Goal: Book appointment/travel/reservation

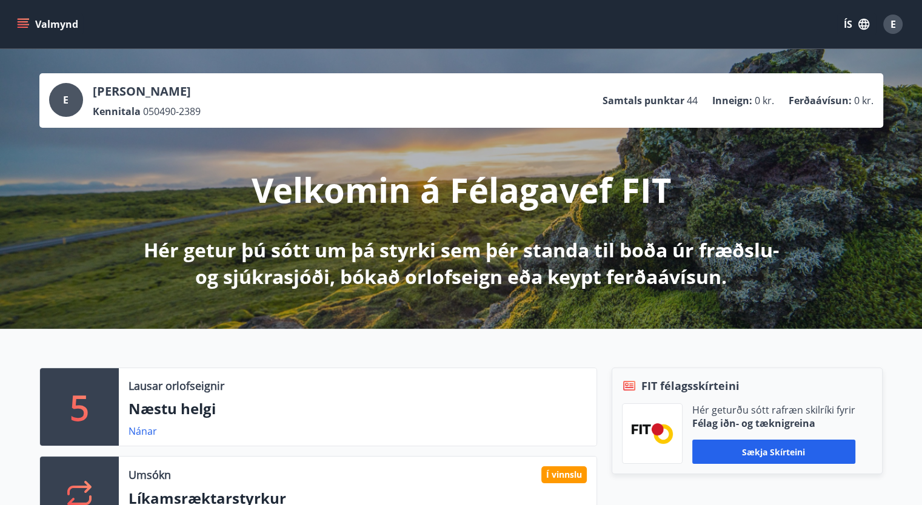
click at [32, 25] on button "Valmynd" at bounding box center [49, 24] width 68 height 22
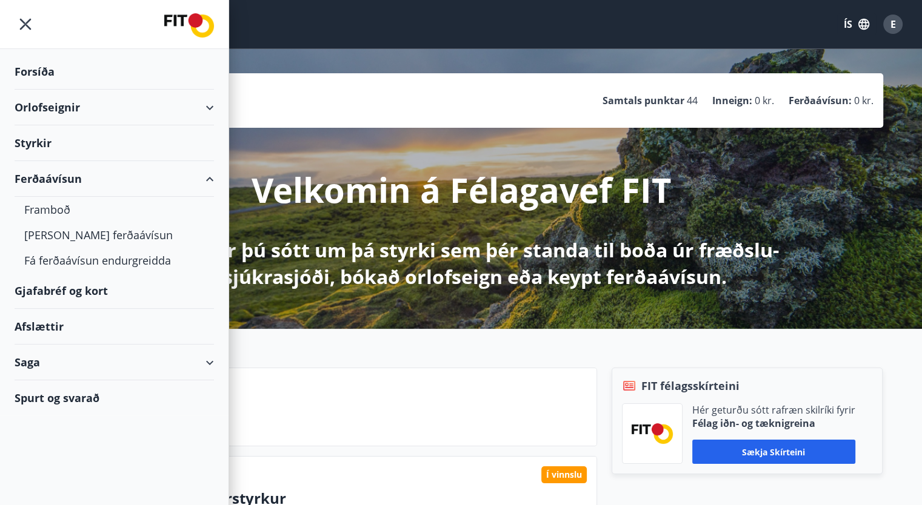
click at [205, 111] on div "Orlofseignir" at bounding box center [114, 108] width 199 height 36
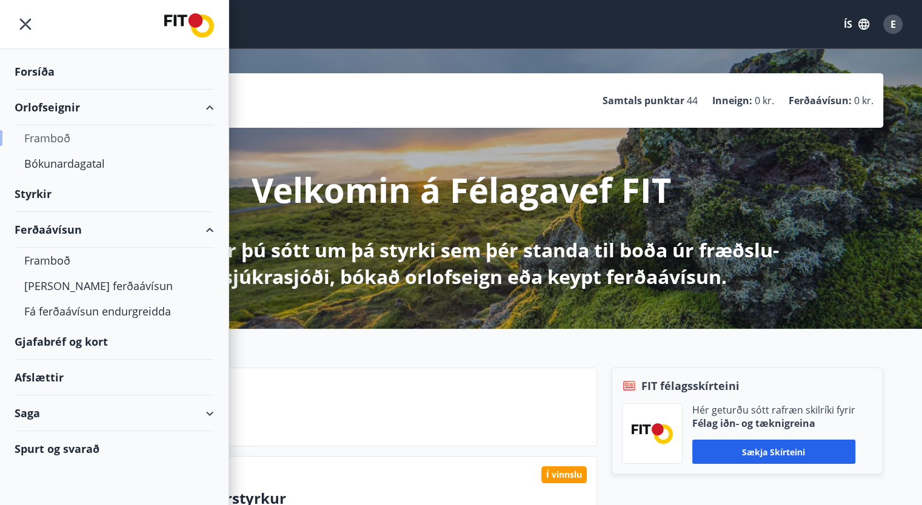
click at [61, 135] on div "Framboð" at bounding box center [114, 137] width 180 height 25
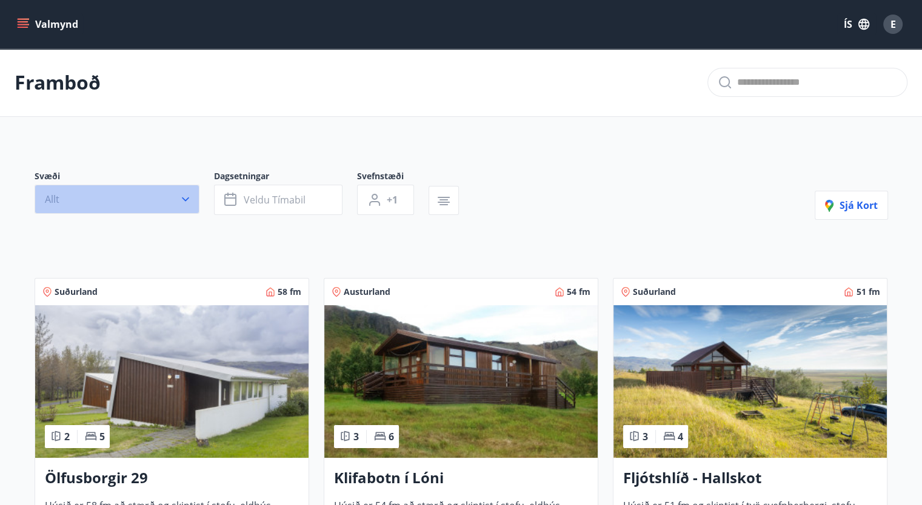
click at [187, 202] on icon "button" at bounding box center [185, 199] width 12 height 12
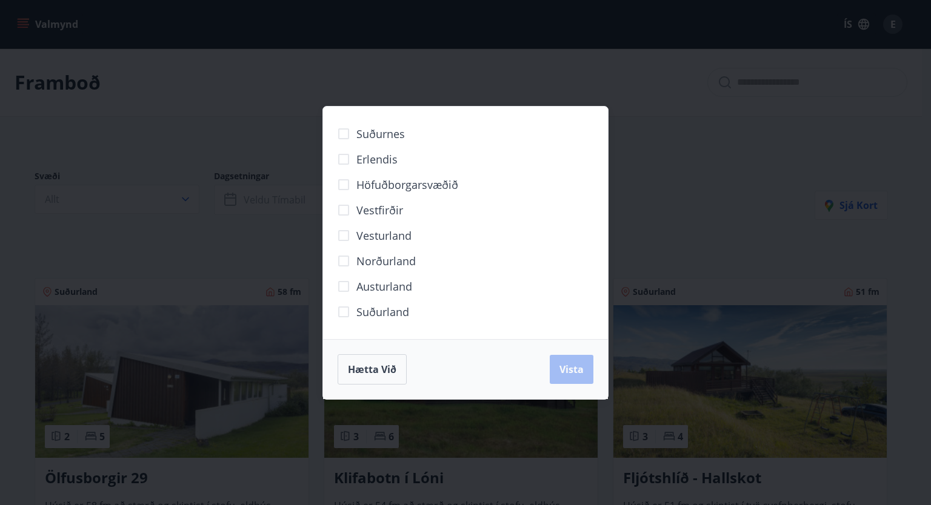
click at [374, 256] on span "Norðurland" at bounding box center [385, 261] width 59 height 16
click at [584, 367] on button "Vista" at bounding box center [572, 369] width 44 height 29
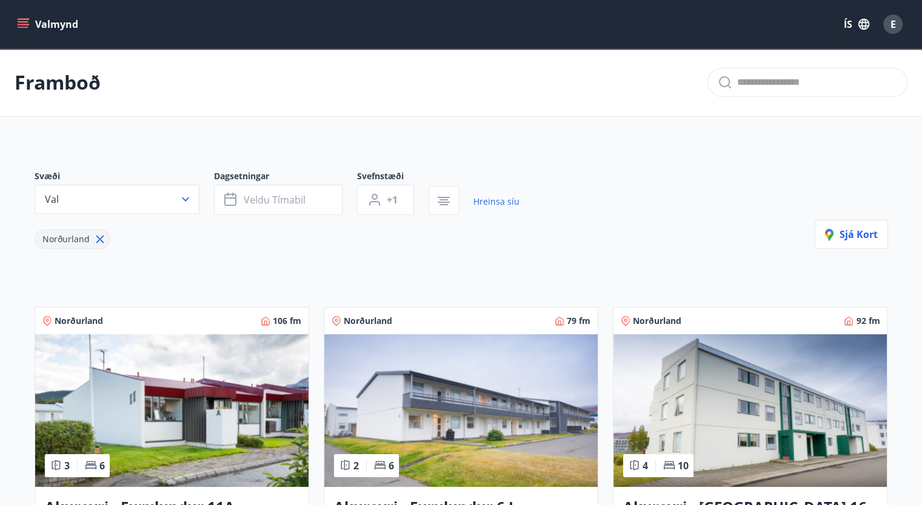
click at [24, 27] on icon "menu" at bounding box center [23, 27] width 11 height 1
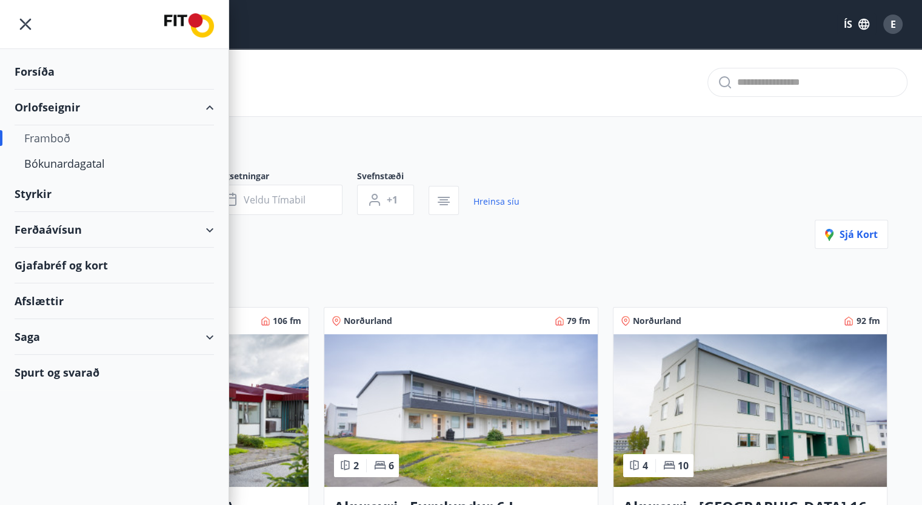
click at [39, 192] on div "Styrkir" at bounding box center [114, 194] width 199 height 36
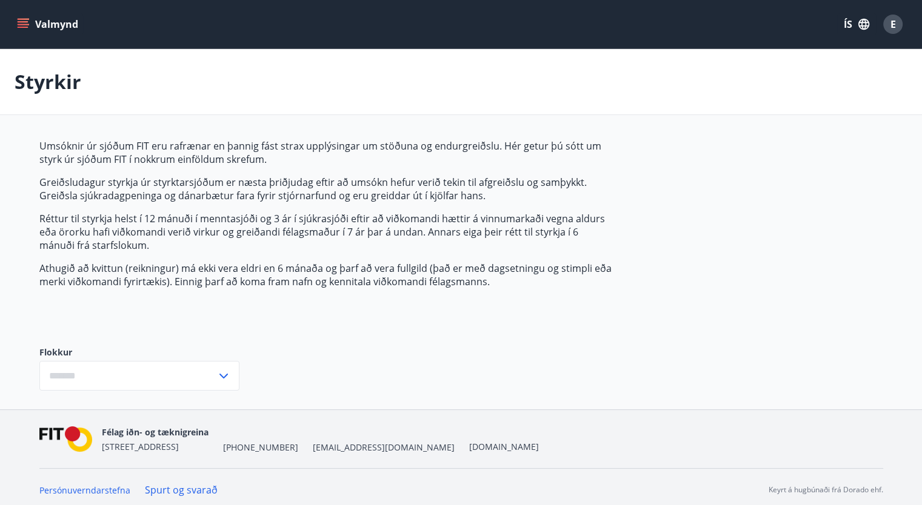
type input "***"
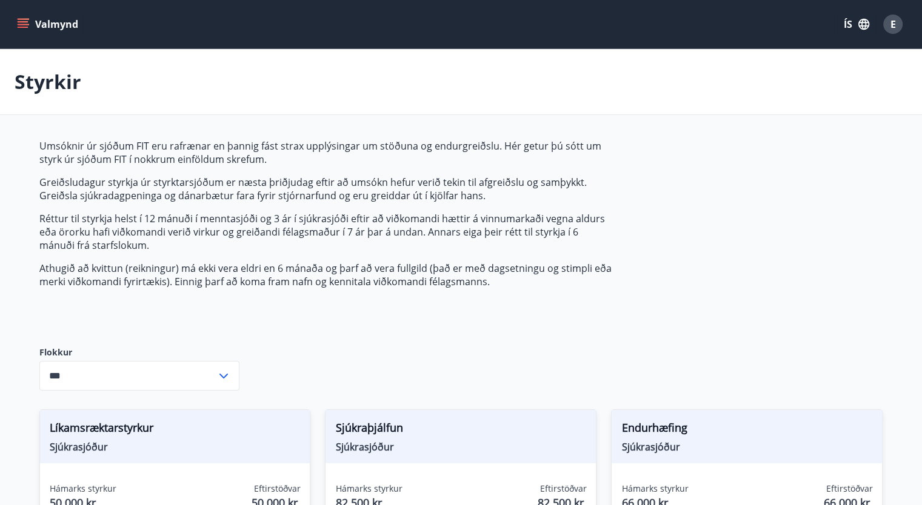
click at [21, 21] on icon "menu" at bounding box center [23, 24] width 12 height 12
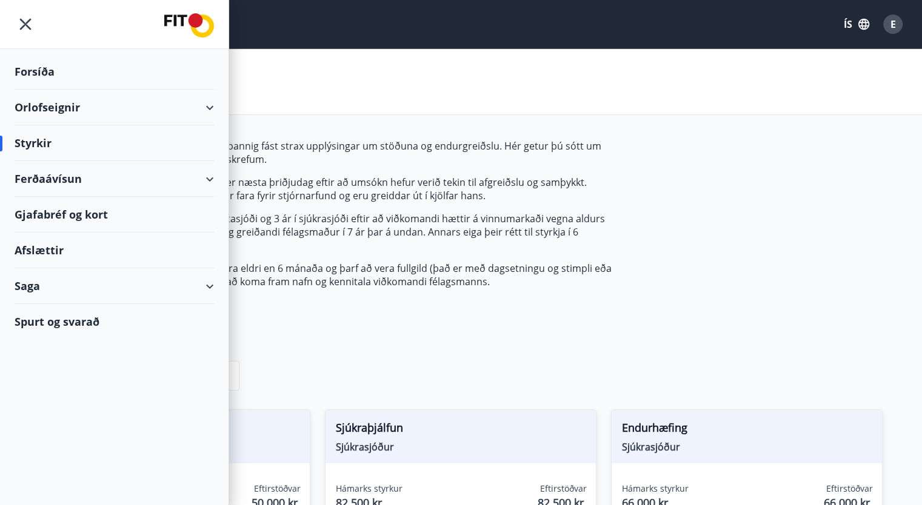
click at [47, 66] on div "Forsíða" at bounding box center [114, 72] width 199 height 36
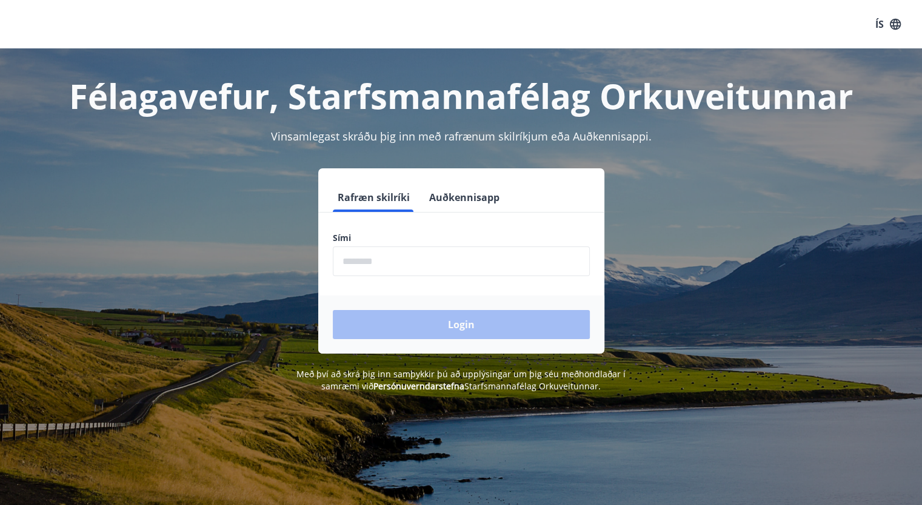
click at [391, 262] on input "phone" at bounding box center [461, 262] width 257 height 30
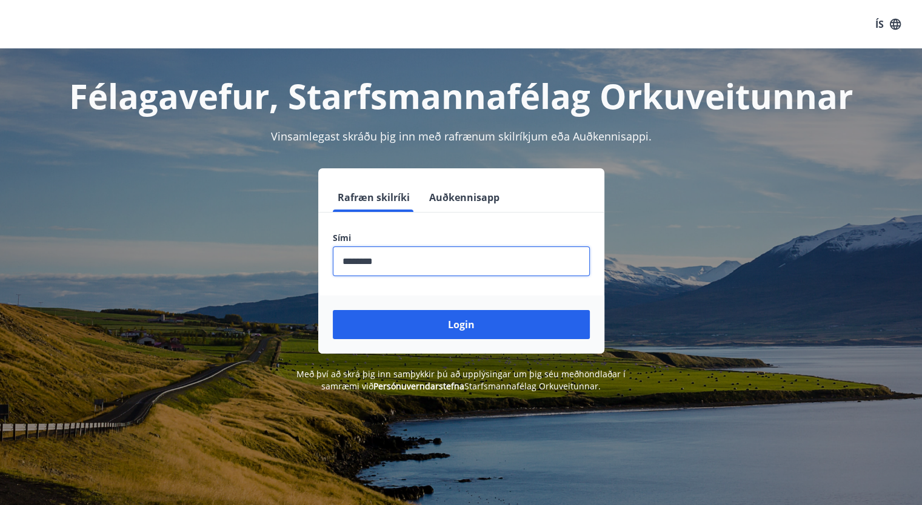
type input "********"
click at [333, 310] on button "Login" at bounding box center [461, 324] width 257 height 29
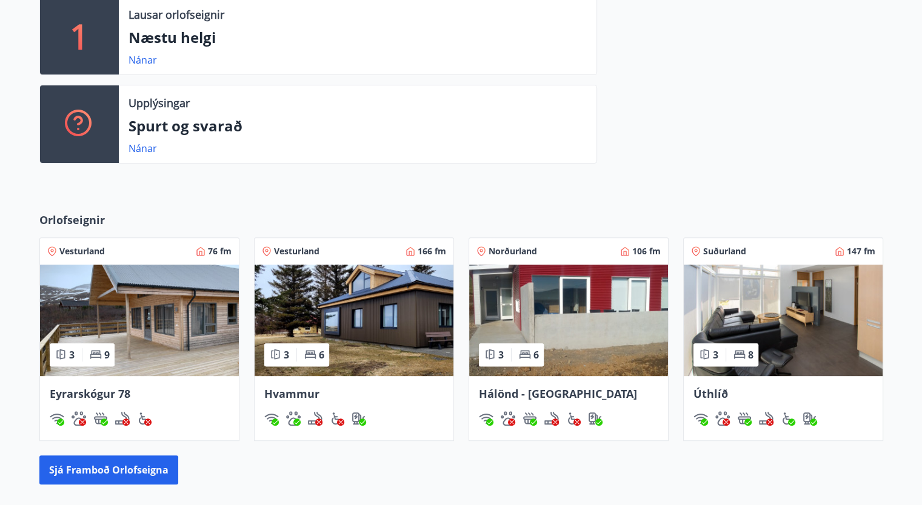
scroll to position [424, 0]
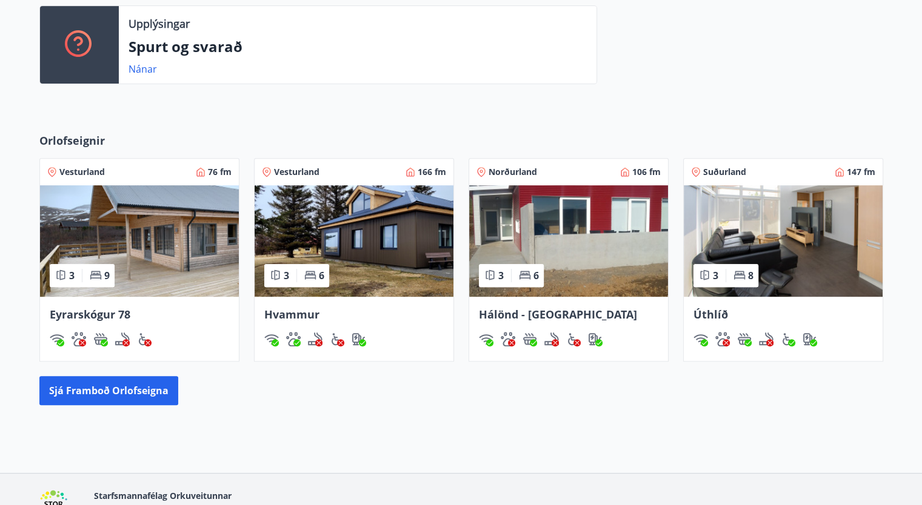
click at [547, 233] on img at bounding box center [568, 240] width 199 height 111
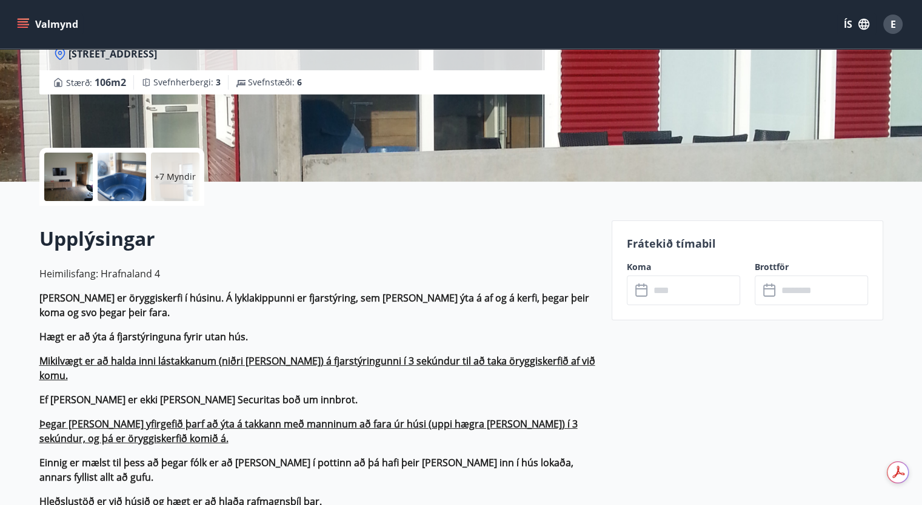
click at [700, 289] on input "text" at bounding box center [695, 291] width 90 height 30
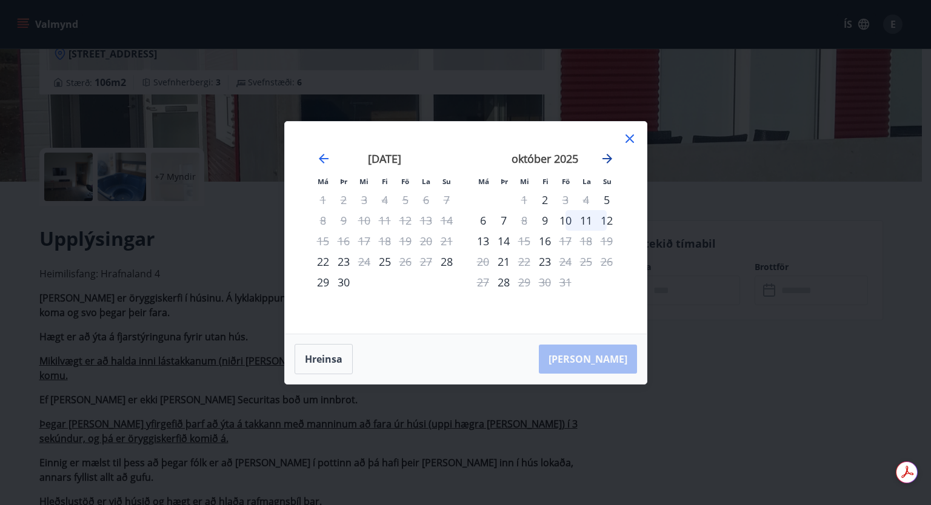
click at [610, 158] on icon "Move forward to switch to the next month." at bounding box center [607, 159] width 10 height 10
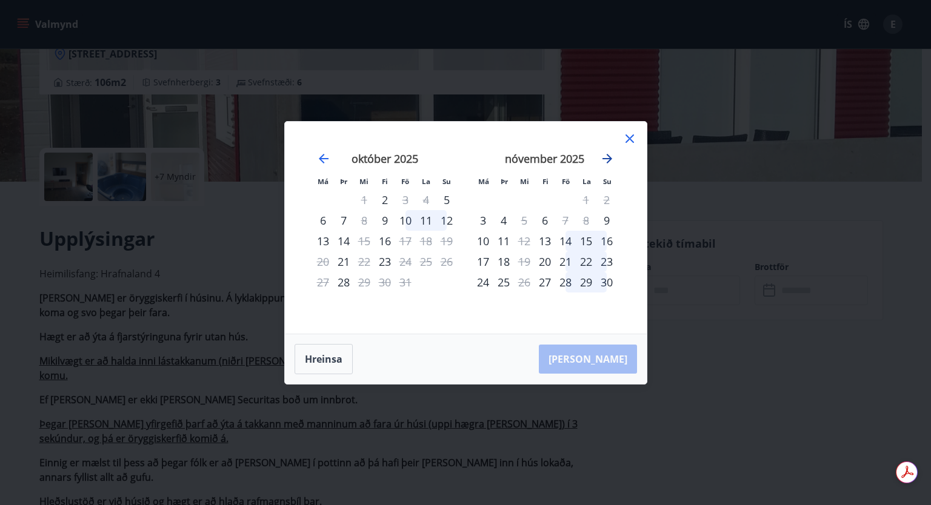
click at [610, 158] on icon "Move forward to switch to the next month." at bounding box center [607, 159] width 10 height 10
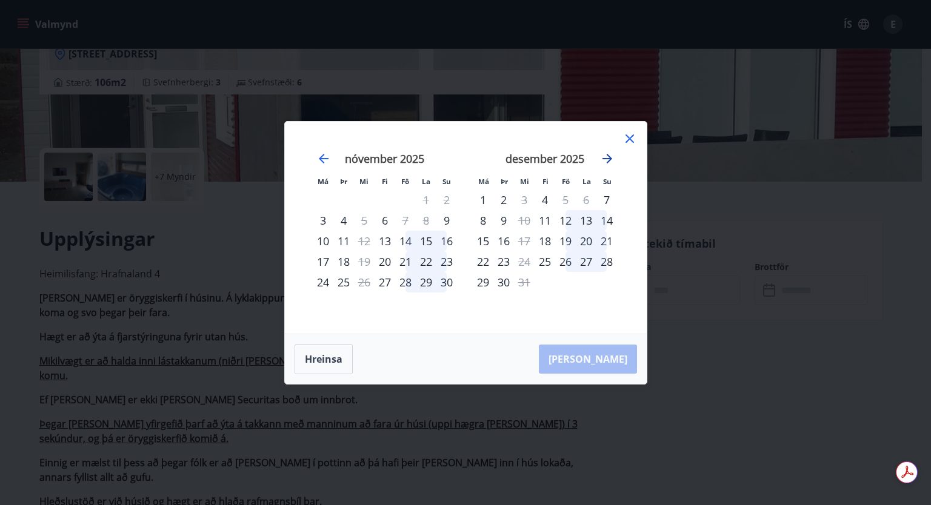
click at [610, 158] on icon "Move forward to switch to the next month." at bounding box center [607, 159] width 10 height 10
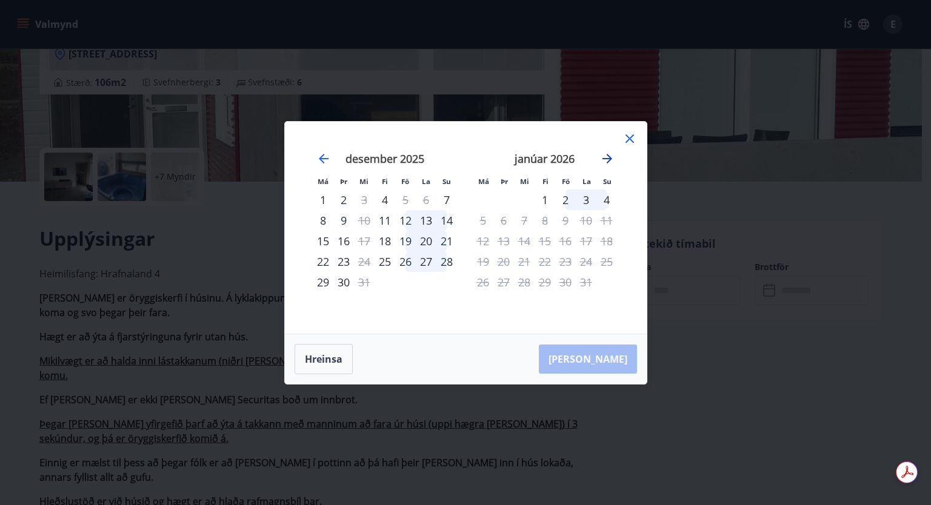
click at [610, 158] on icon "Move forward to switch to the next month." at bounding box center [607, 159] width 10 height 10
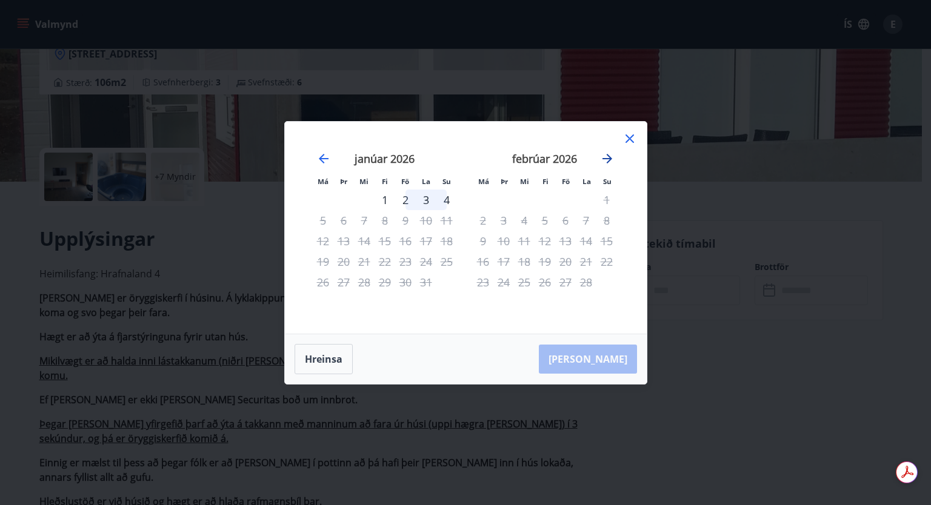
click at [610, 158] on icon "Move forward to switch to the next month." at bounding box center [607, 159] width 10 height 10
click at [553, 248] on div "12" at bounding box center [544, 241] width 21 height 21
click at [630, 138] on icon at bounding box center [629, 139] width 8 height 8
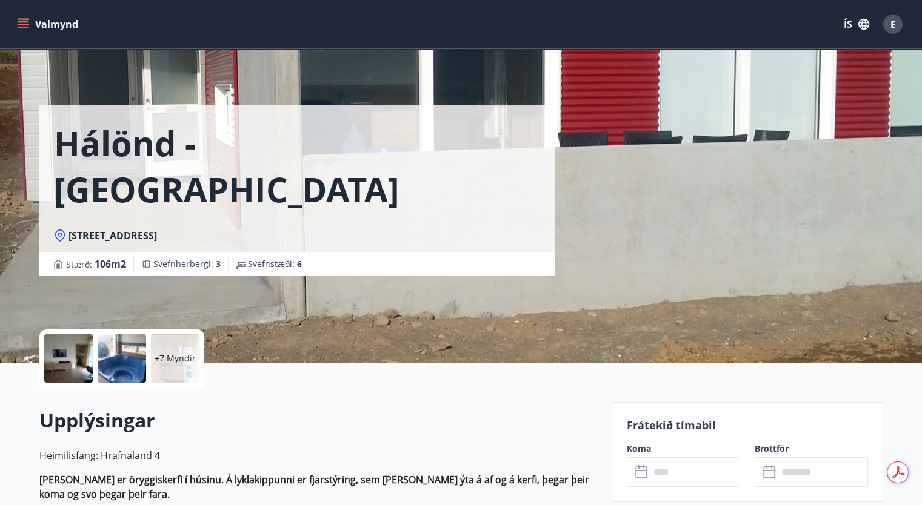
click at [19, 22] on icon "menu" at bounding box center [23, 21] width 11 height 1
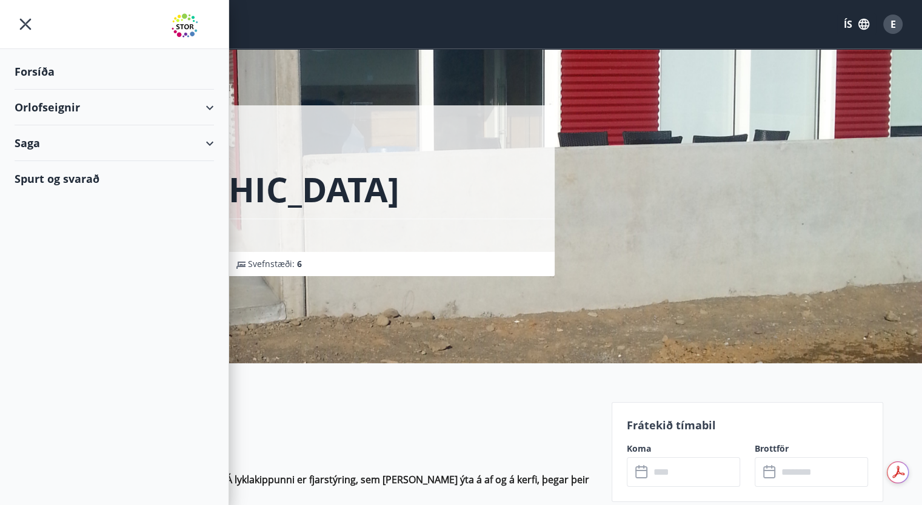
click at [27, 60] on div "Forsíða" at bounding box center [114, 72] width 199 height 36
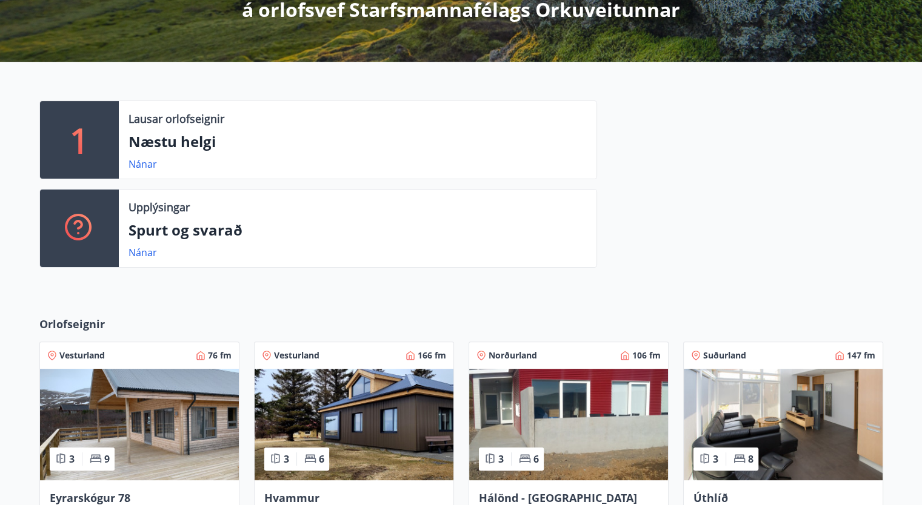
scroll to position [242, 0]
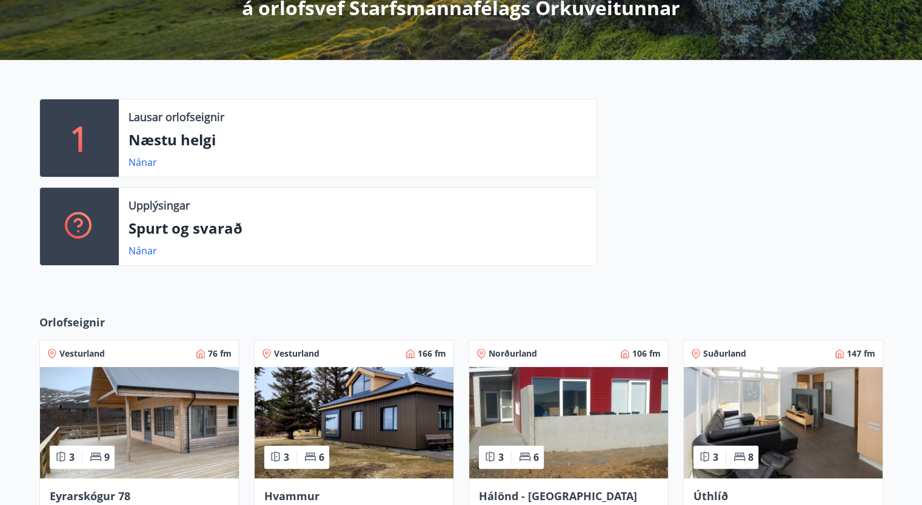
click at [204, 228] on p "Spurt og svarað" at bounding box center [357, 228] width 458 height 21
click at [136, 250] on link "Nánar" at bounding box center [142, 250] width 28 height 13
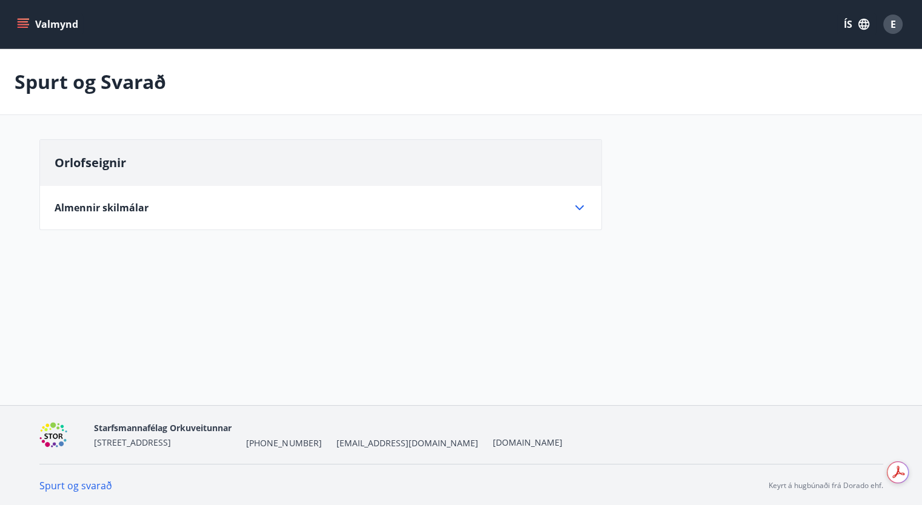
click at [579, 211] on icon at bounding box center [579, 208] width 15 height 15
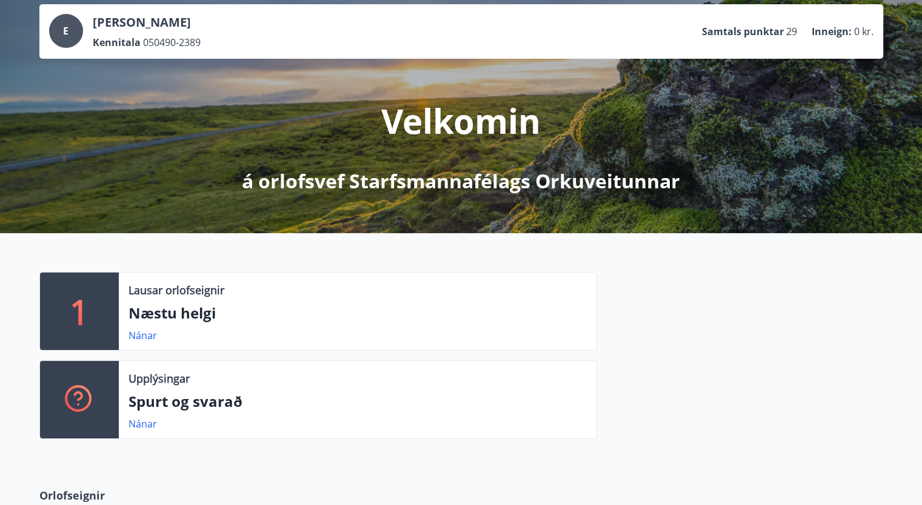
scroll to position [493, 0]
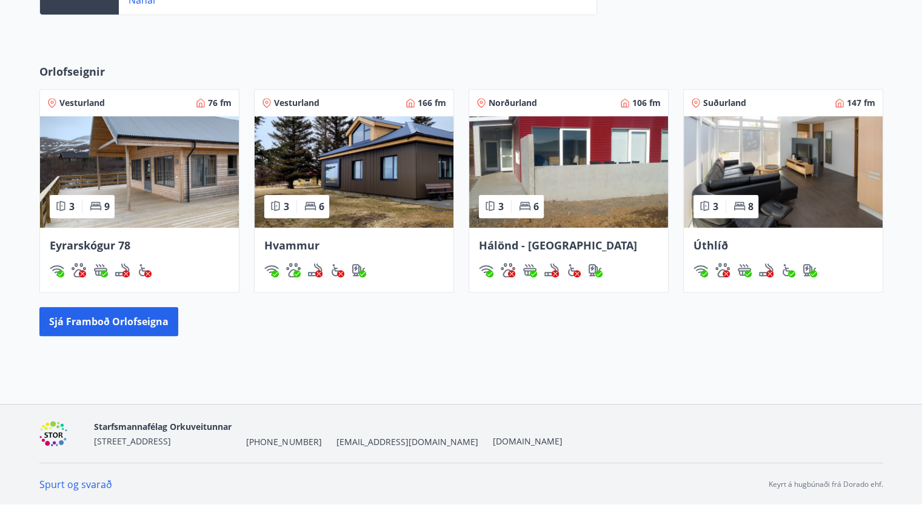
click at [582, 148] on img at bounding box center [568, 171] width 199 height 111
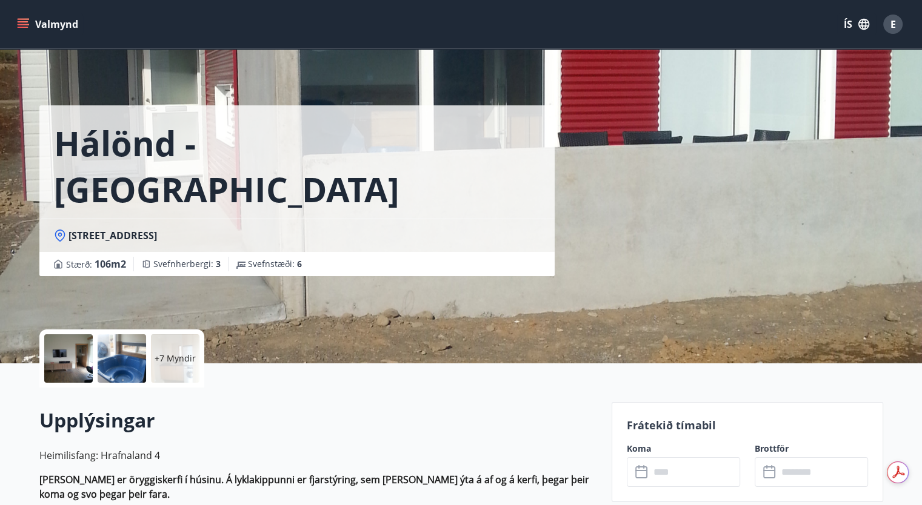
click at [20, 25] on icon "menu" at bounding box center [23, 24] width 12 height 12
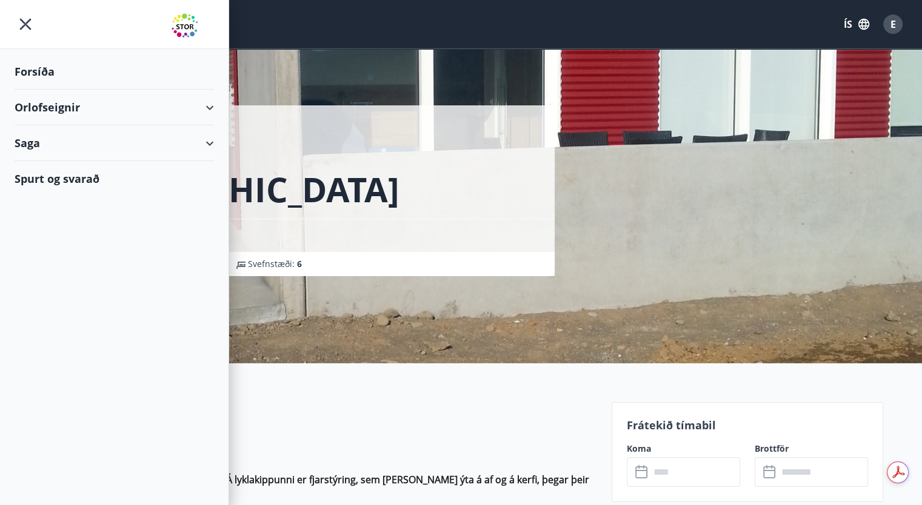
click at [208, 144] on div "Saga" at bounding box center [114, 143] width 199 height 36
click at [58, 173] on div "Bókanir" at bounding box center [114, 173] width 180 height 25
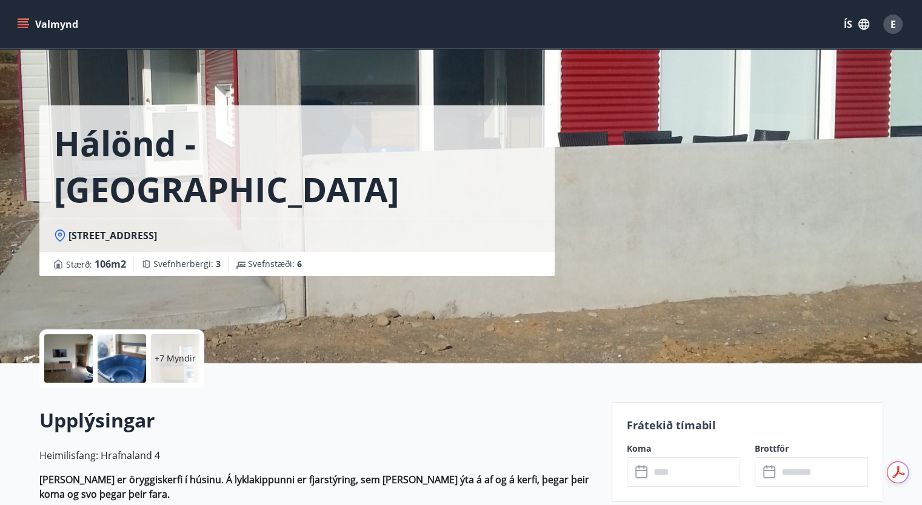
click at [24, 27] on icon "menu" at bounding box center [23, 27] width 11 height 1
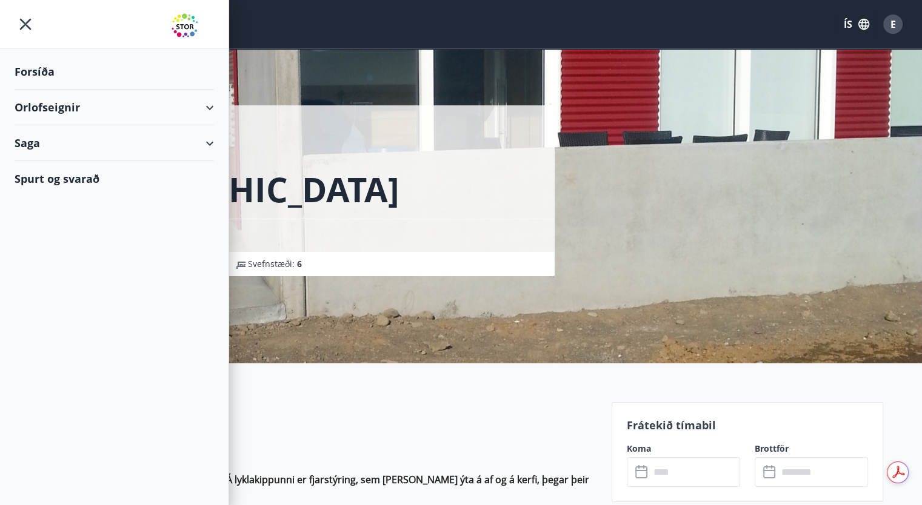
click at [214, 141] on icon at bounding box center [209, 143] width 15 height 15
click at [48, 225] on div "Punktar" at bounding box center [114, 224] width 180 height 25
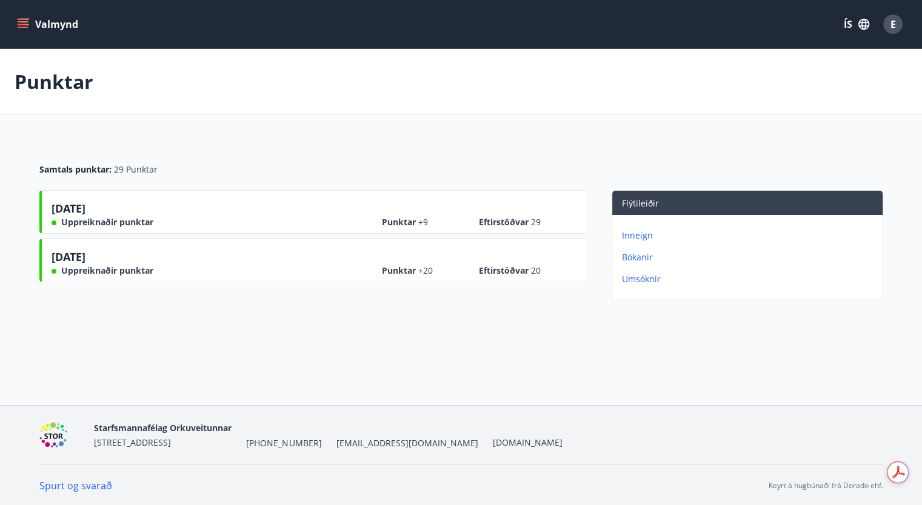
click at [636, 278] on p "Umsóknir" at bounding box center [750, 279] width 256 height 12
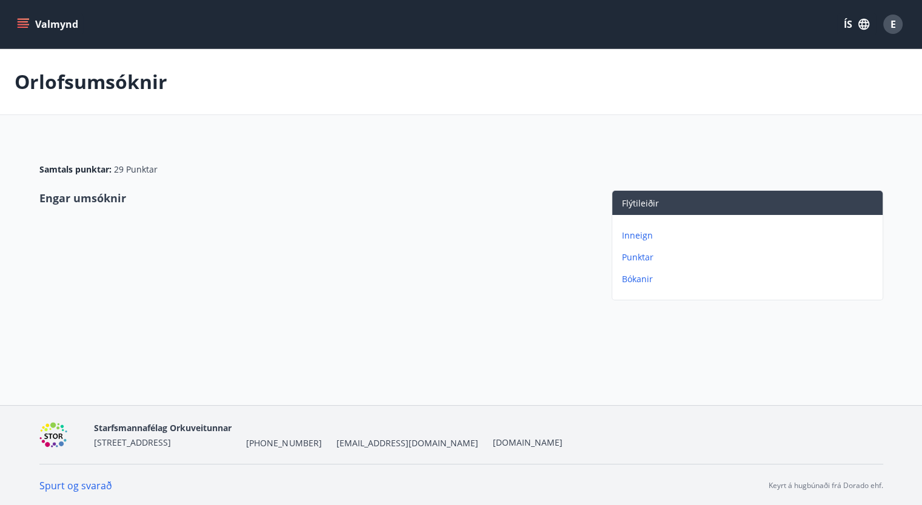
click at [643, 236] on p "Inneign" at bounding box center [750, 236] width 256 height 12
click at [640, 255] on p "Bókanir" at bounding box center [750, 257] width 256 height 12
click at [21, 24] on icon "menu" at bounding box center [23, 24] width 12 height 12
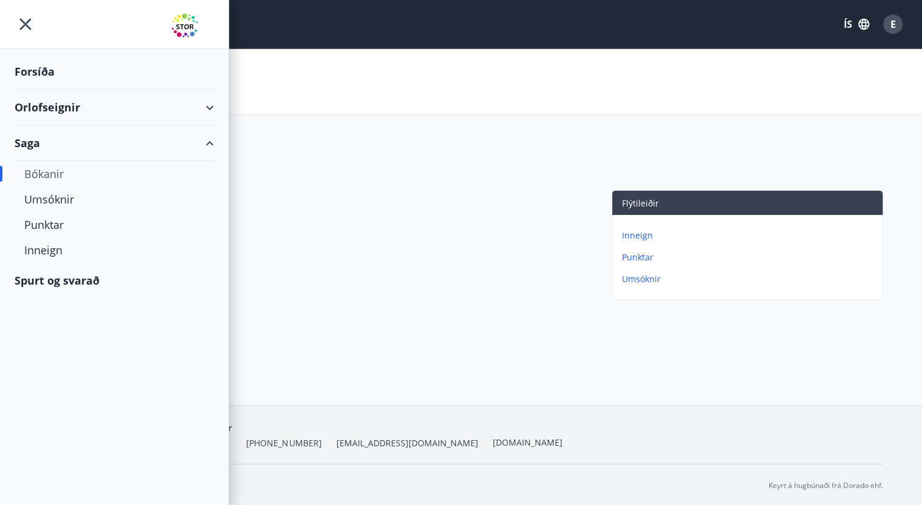
click at [73, 272] on div "Spurt og svarað" at bounding box center [114, 280] width 199 height 35
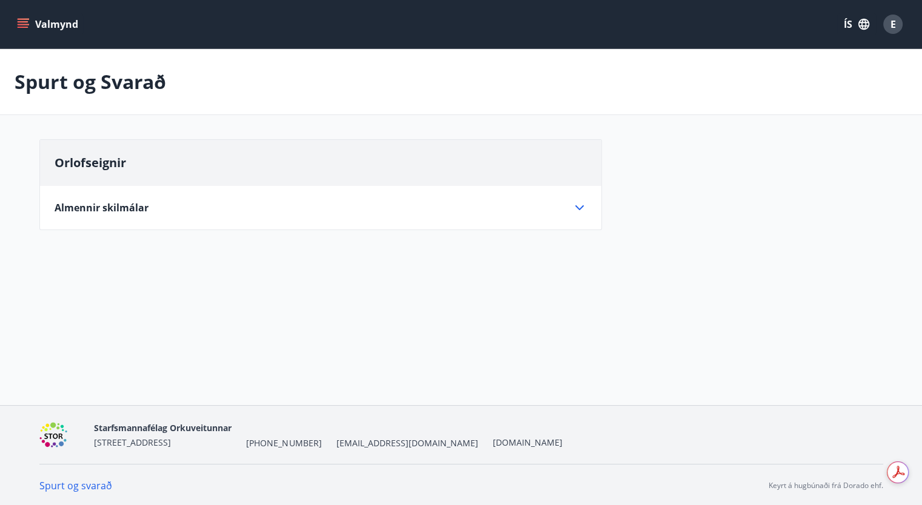
click at [132, 216] on div "Orlofseignir Almennir skilmálar Eignin er leigt með húsgögnum, borðbúnaði og öð…" at bounding box center [320, 184] width 562 height 91
click at [582, 205] on icon at bounding box center [579, 208] width 15 height 15
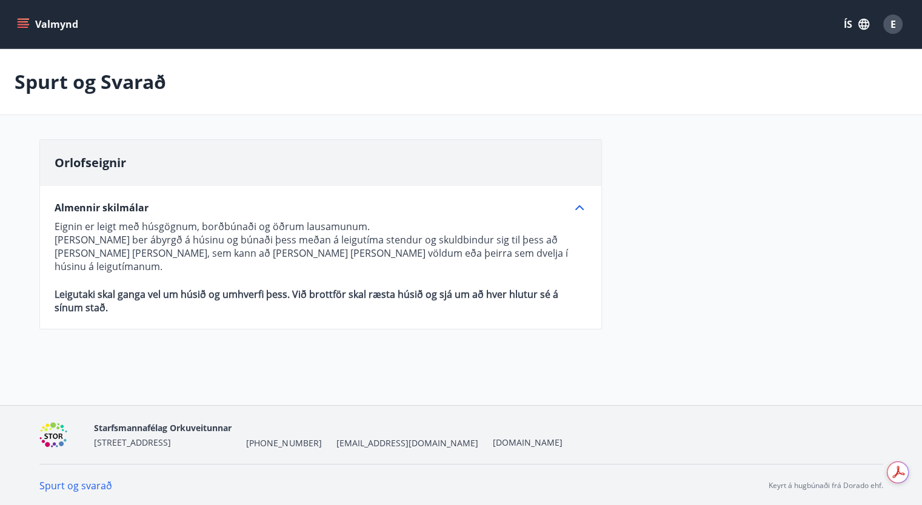
scroll to position [1, 0]
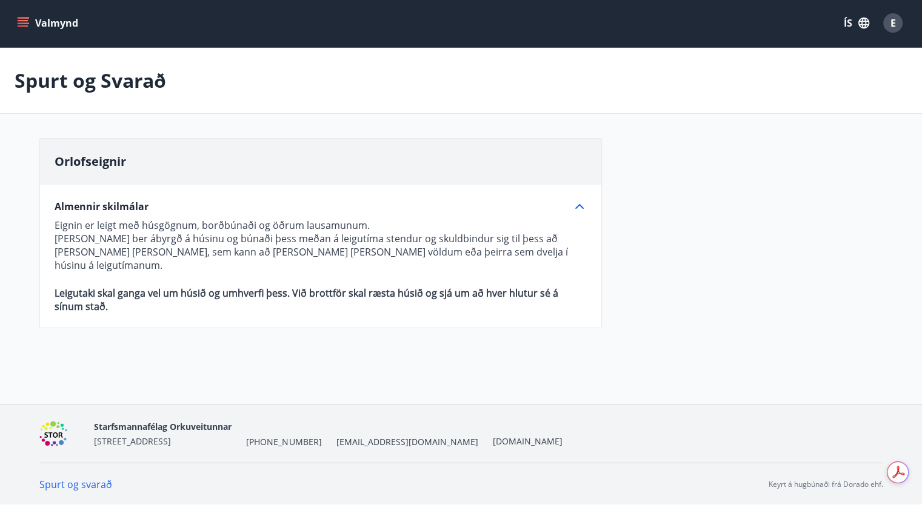
click at [99, 478] on link "Spurt og svarað" at bounding box center [75, 484] width 73 height 13
click at [106, 484] on link "Spurt og svarað" at bounding box center [75, 484] width 73 height 13
click at [21, 27] on icon "menu" at bounding box center [23, 23] width 12 height 12
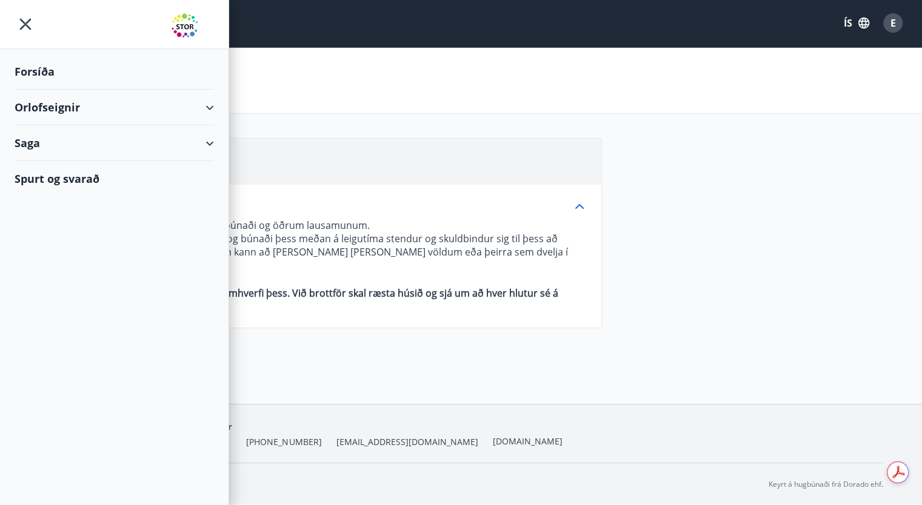
click at [51, 73] on div "Forsíða" at bounding box center [114, 72] width 199 height 36
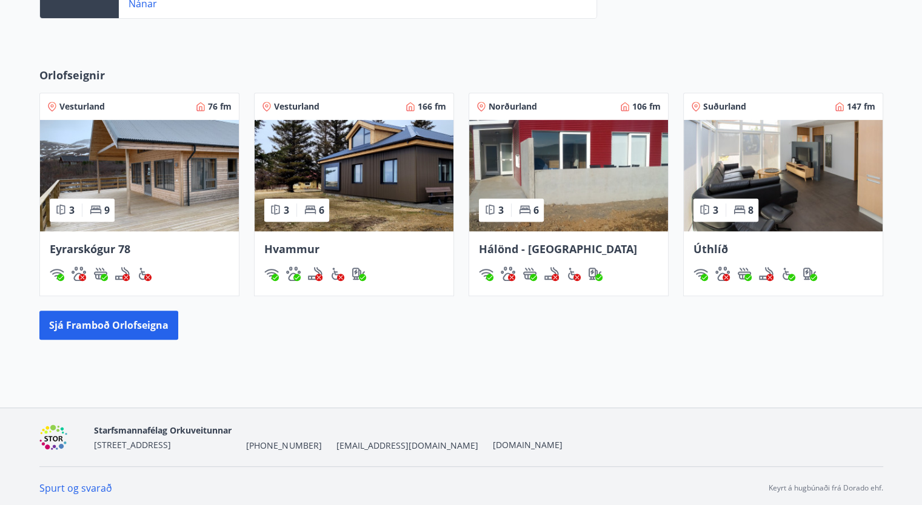
scroll to position [493, 0]
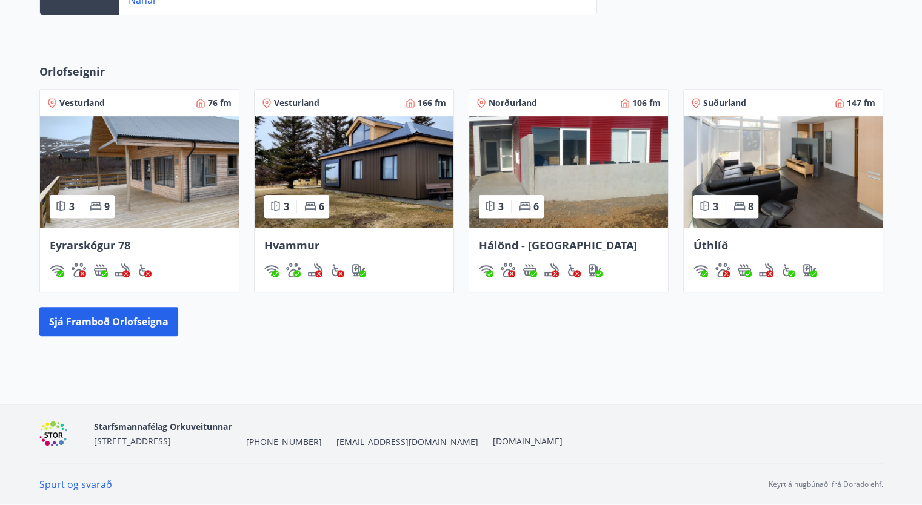
click at [813, 68] on div "Orlofseignir" at bounding box center [460, 76] width 843 height 25
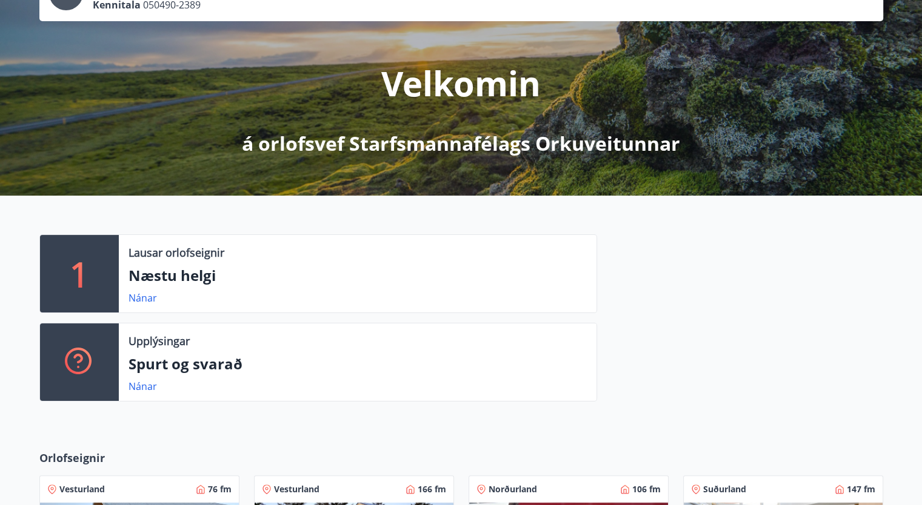
scroll to position [0, 0]
